Goal: Find specific page/section: Find specific page/section

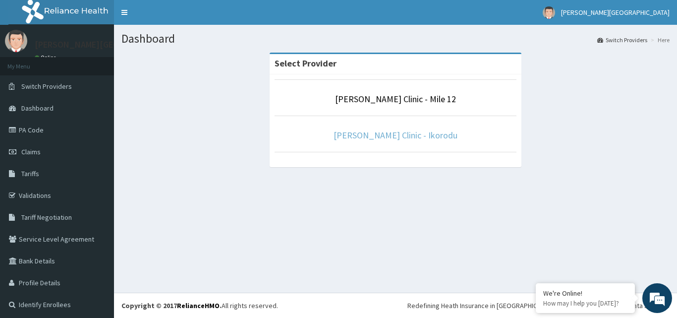
click at [413, 134] on link "[PERSON_NAME] Clinic - Ikorodu" at bounding box center [395, 134] width 124 height 11
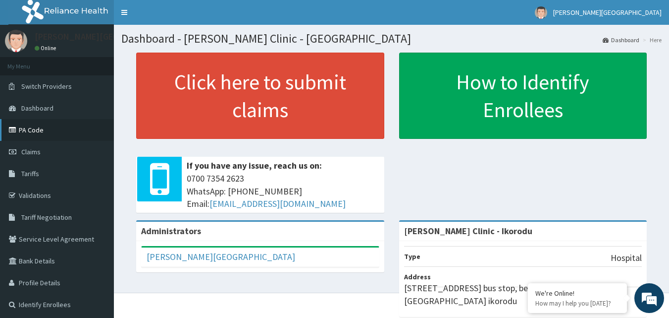
click at [41, 130] on link "PA Code" at bounding box center [57, 130] width 114 height 22
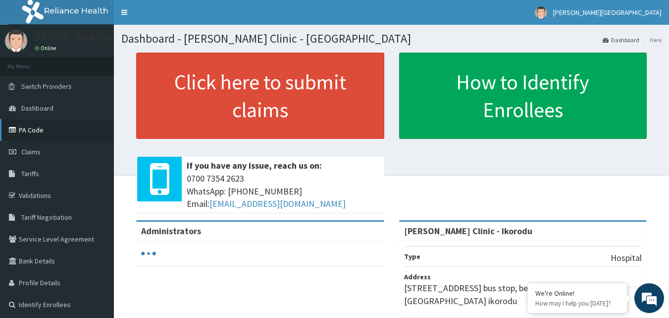
click at [63, 123] on link "PA Code" at bounding box center [57, 130] width 114 height 22
